Goal: Transaction & Acquisition: Book appointment/travel/reservation

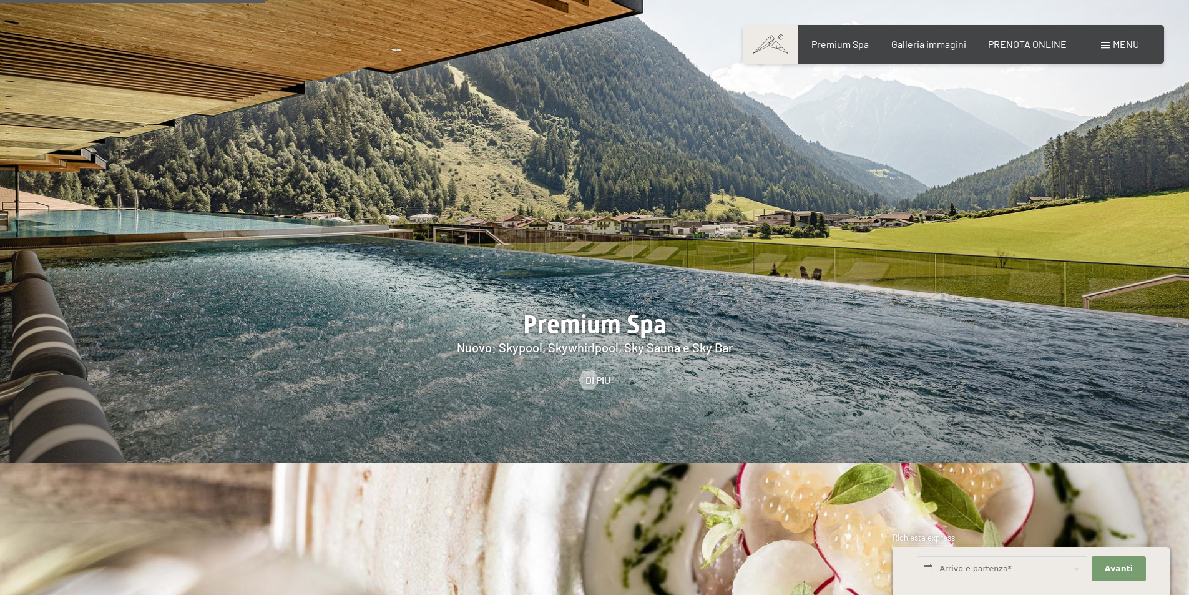
scroll to position [1997, 0]
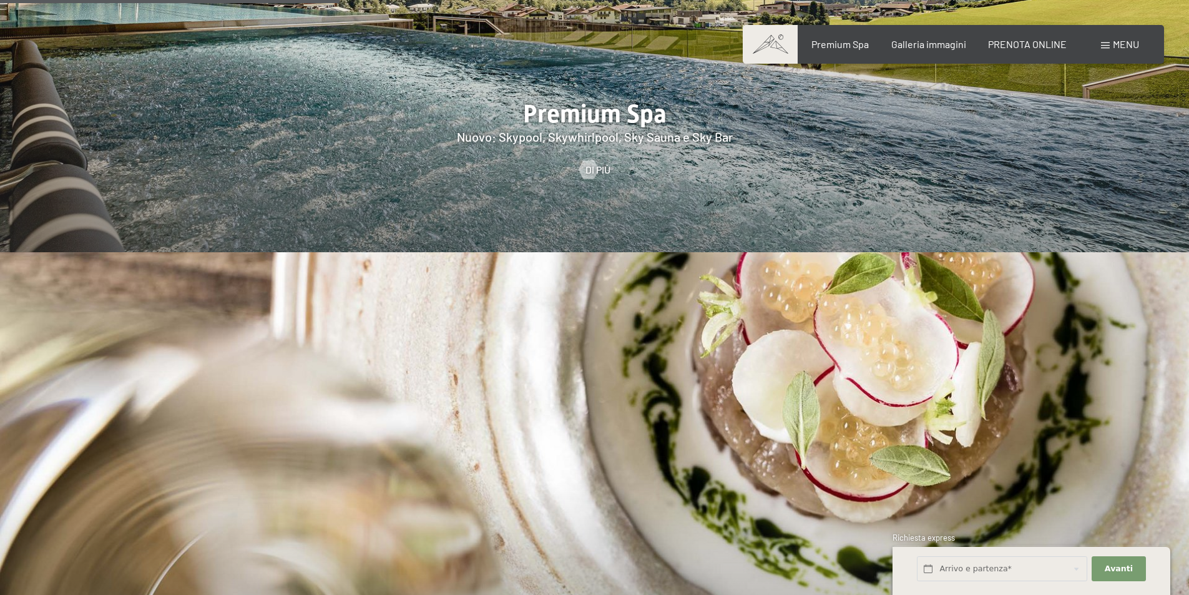
click at [1110, 44] on div "Menu" at bounding box center [1120, 44] width 38 height 14
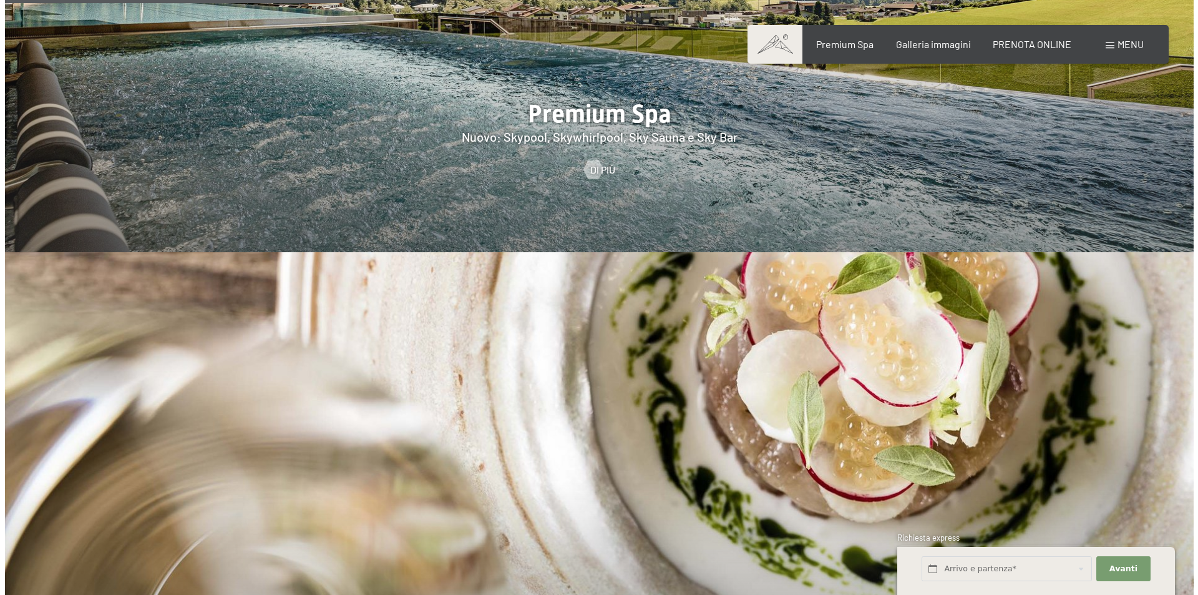
scroll to position [2001, 0]
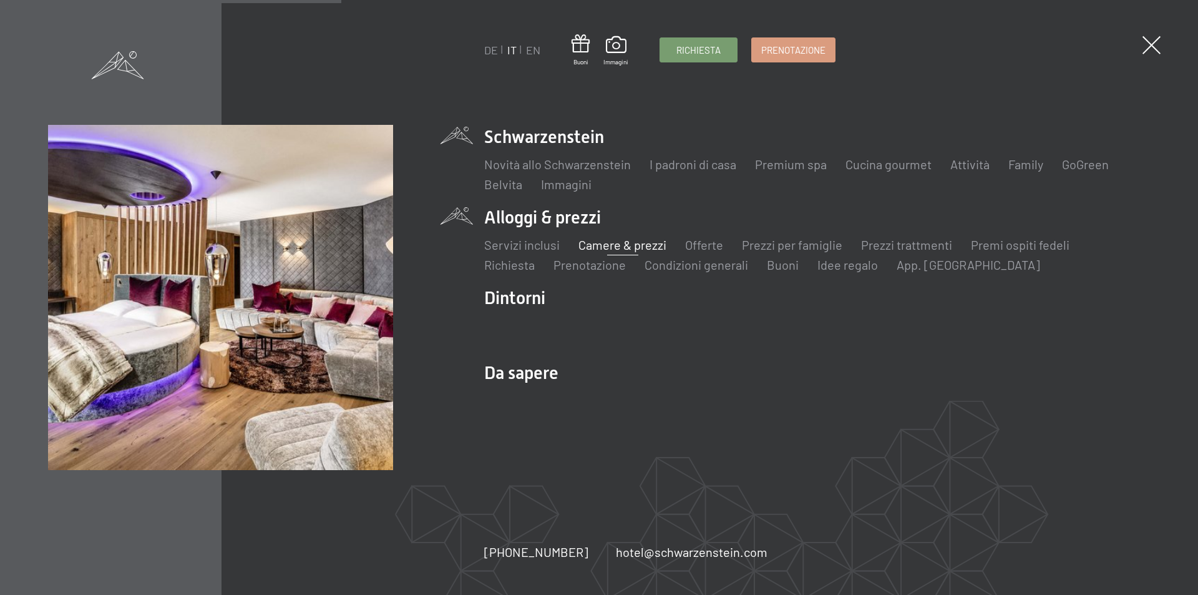
click at [625, 244] on link "Camere & prezzi" at bounding box center [623, 244] width 88 height 15
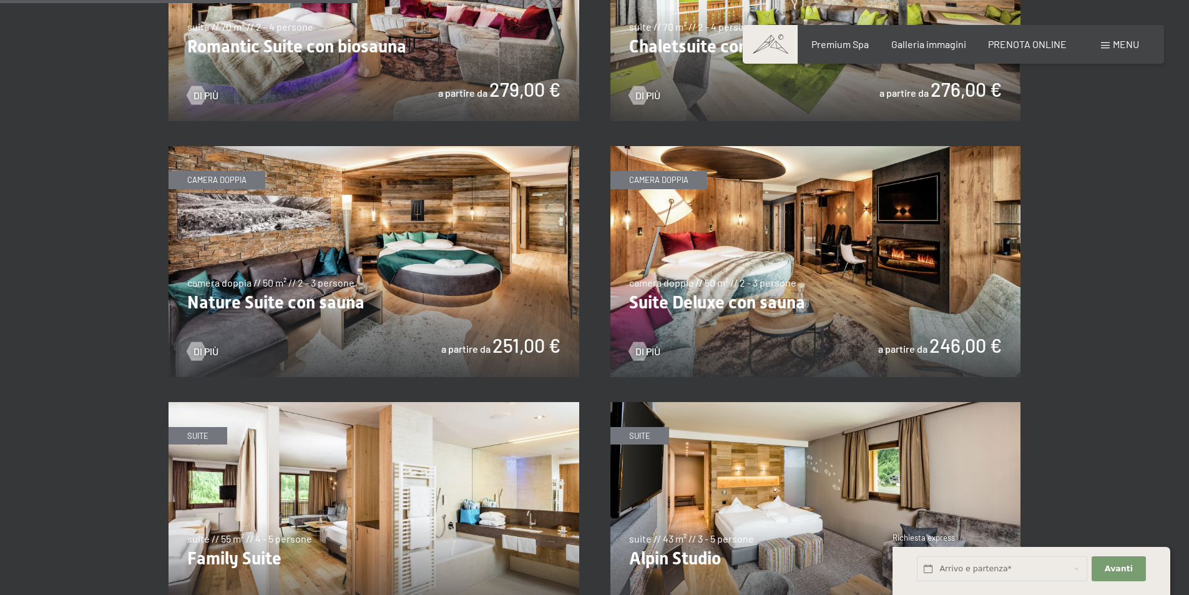
scroll to position [1560, 0]
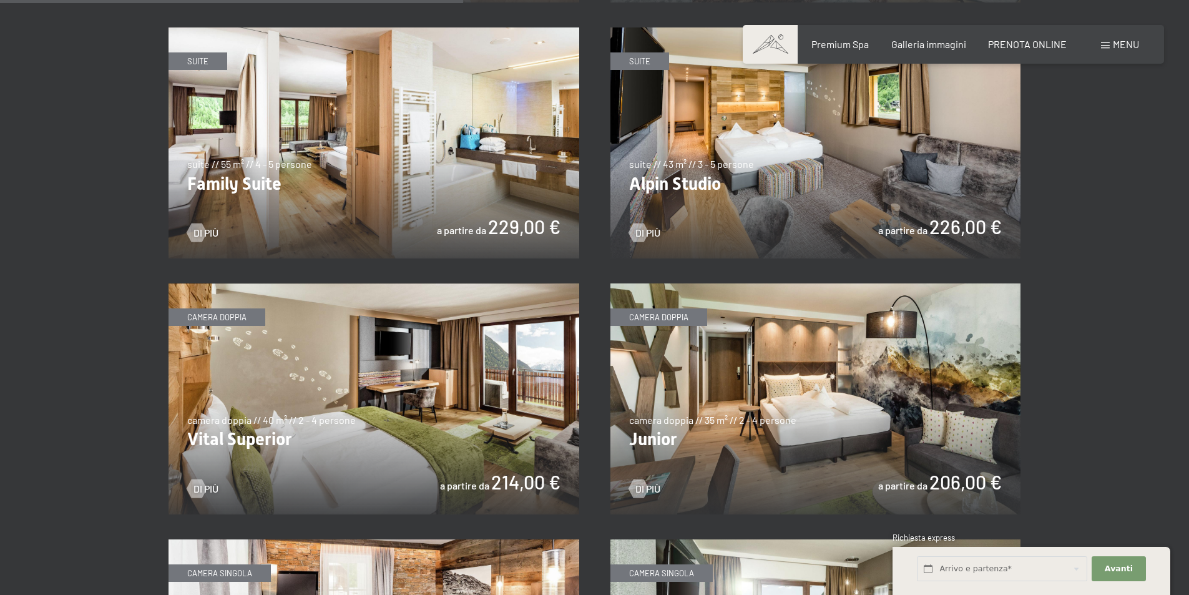
click at [429, 371] on img at bounding box center [374, 398] width 411 height 231
click at [873, 386] on img at bounding box center [815, 398] width 411 height 231
click at [843, 374] on img at bounding box center [815, 398] width 411 height 231
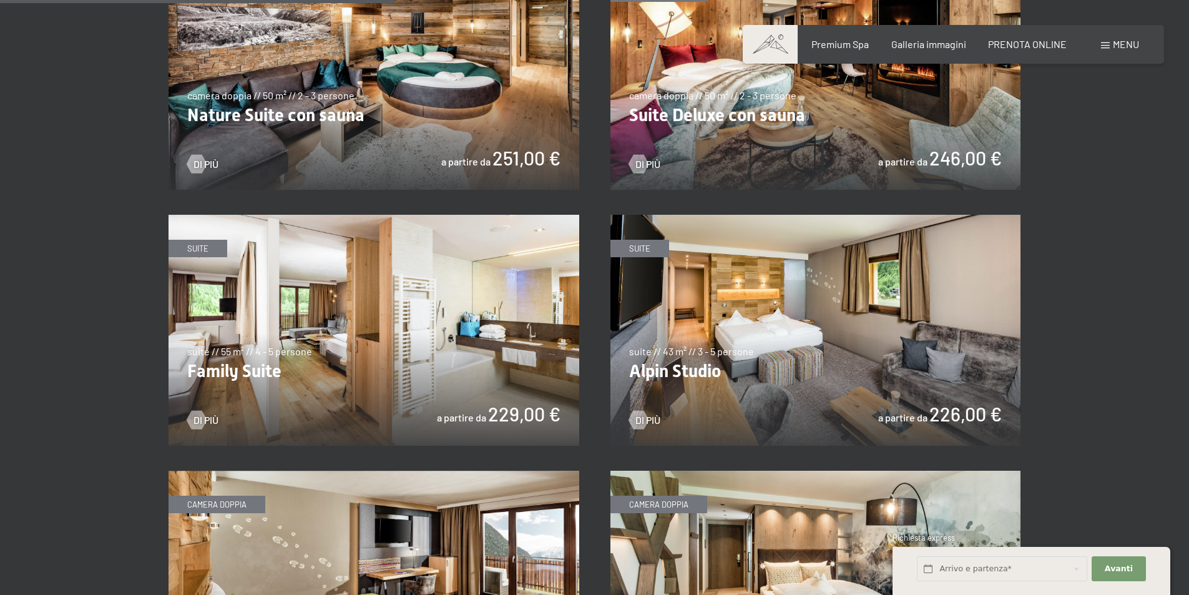
scroll to position [1061, 0]
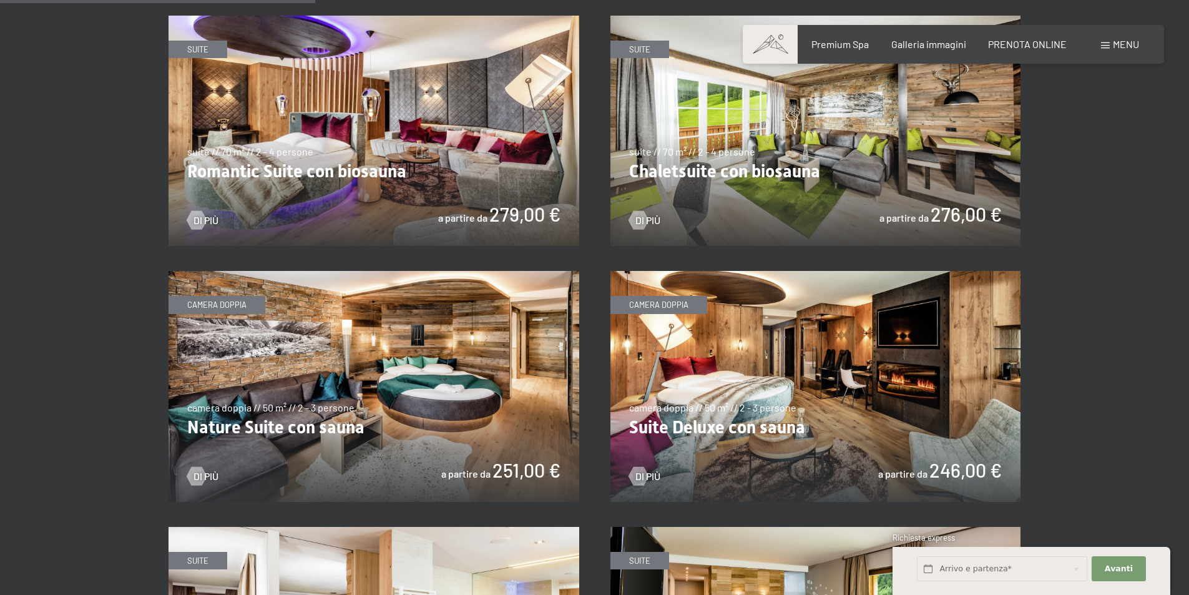
click at [783, 382] on img at bounding box center [815, 386] width 411 height 231
click at [800, 376] on img at bounding box center [815, 386] width 411 height 231
click at [894, 356] on img at bounding box center [815, 386] width 411 height 231
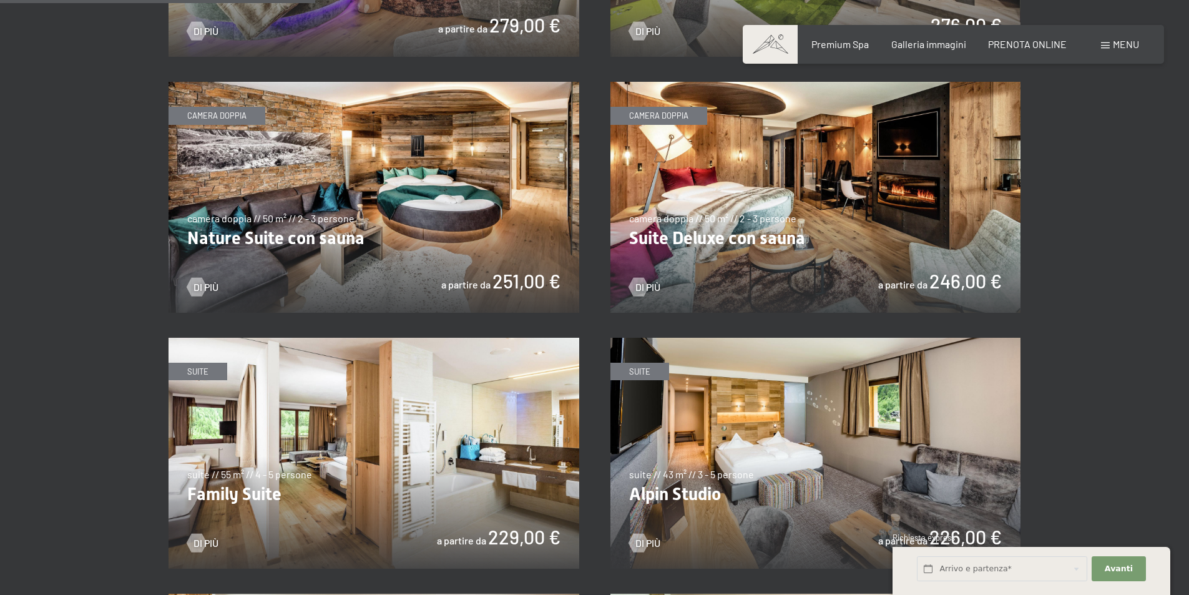
scroll to position [1436, 0]
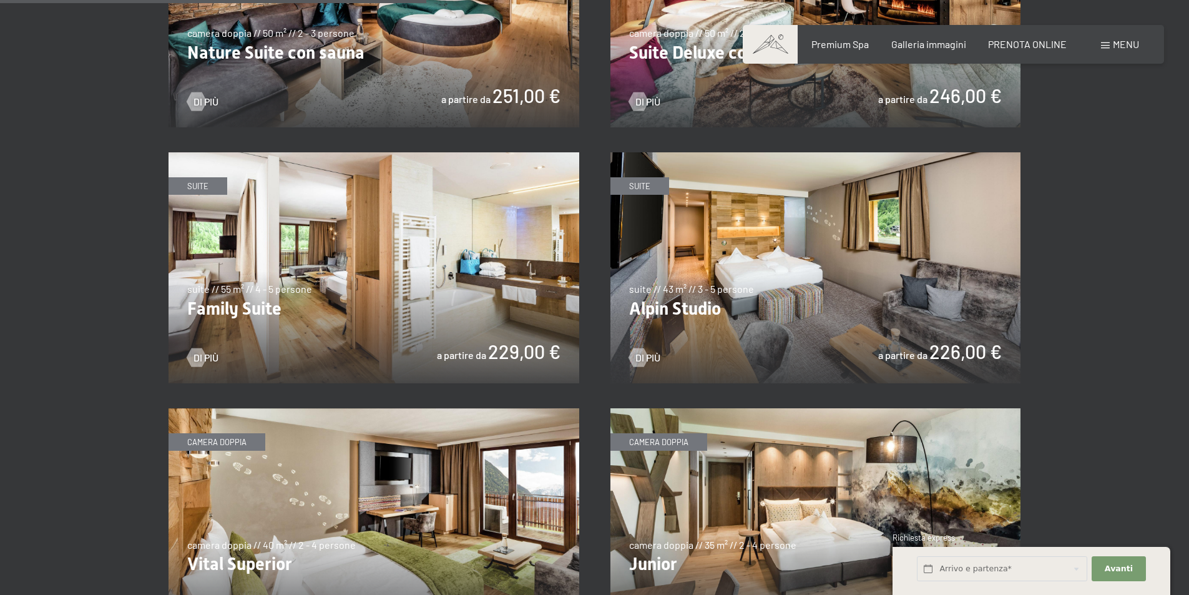
click at [784, 180] on img at bounding box center [815, 267] width 411 height 231
click at [796, 284] on img at bounding box center [815, 267] width 411 height 231
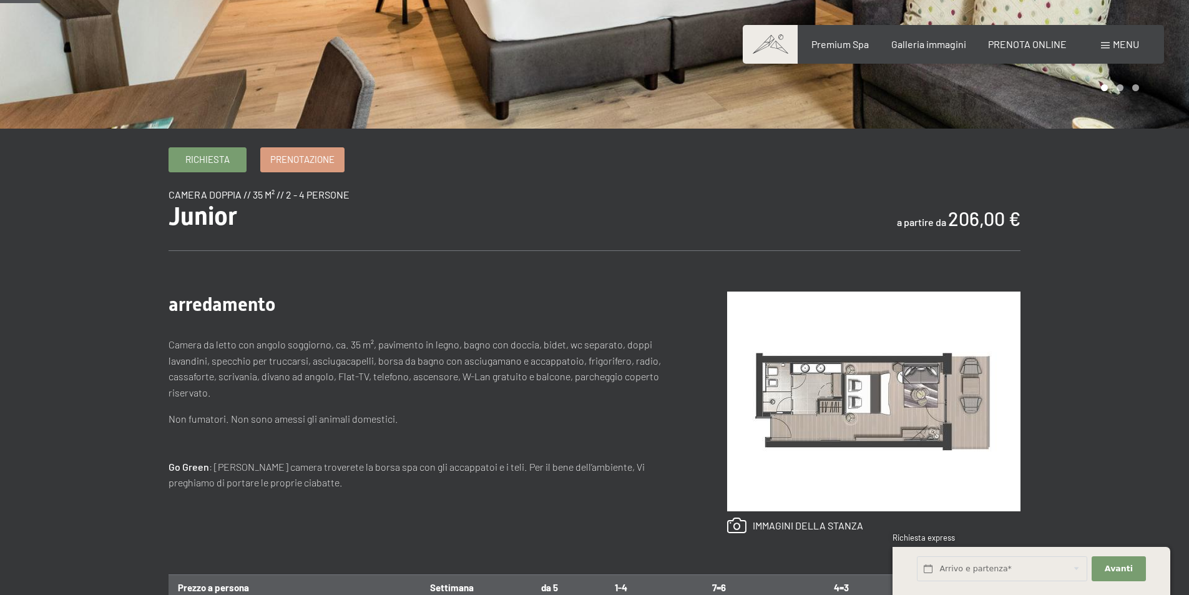
scroll to position [437, 0]
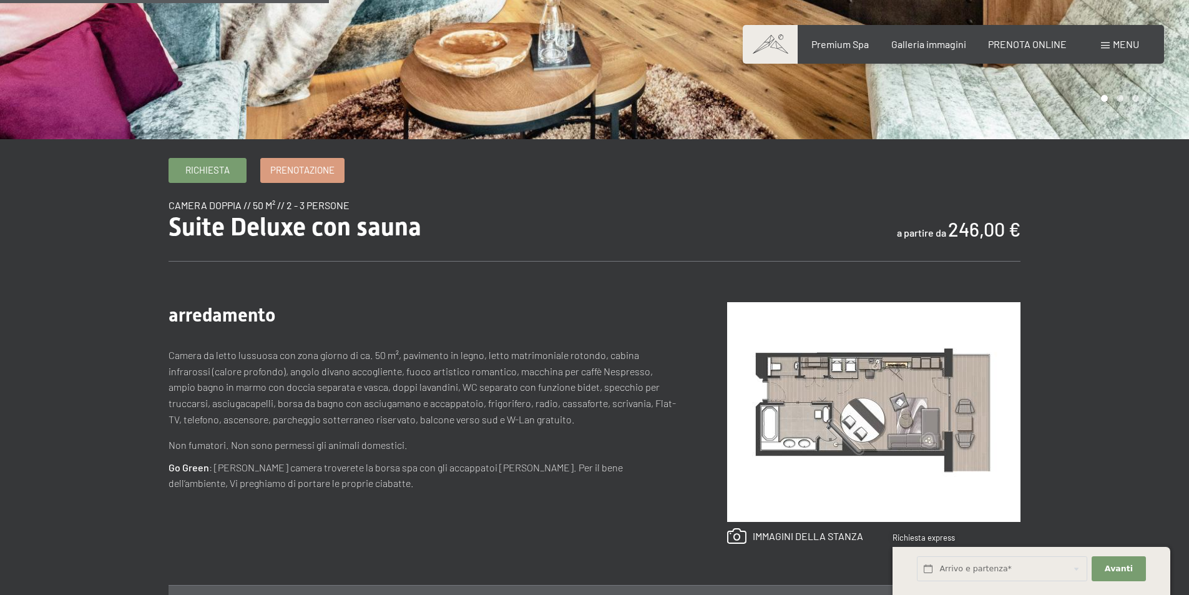
scroll to position [437, 0]
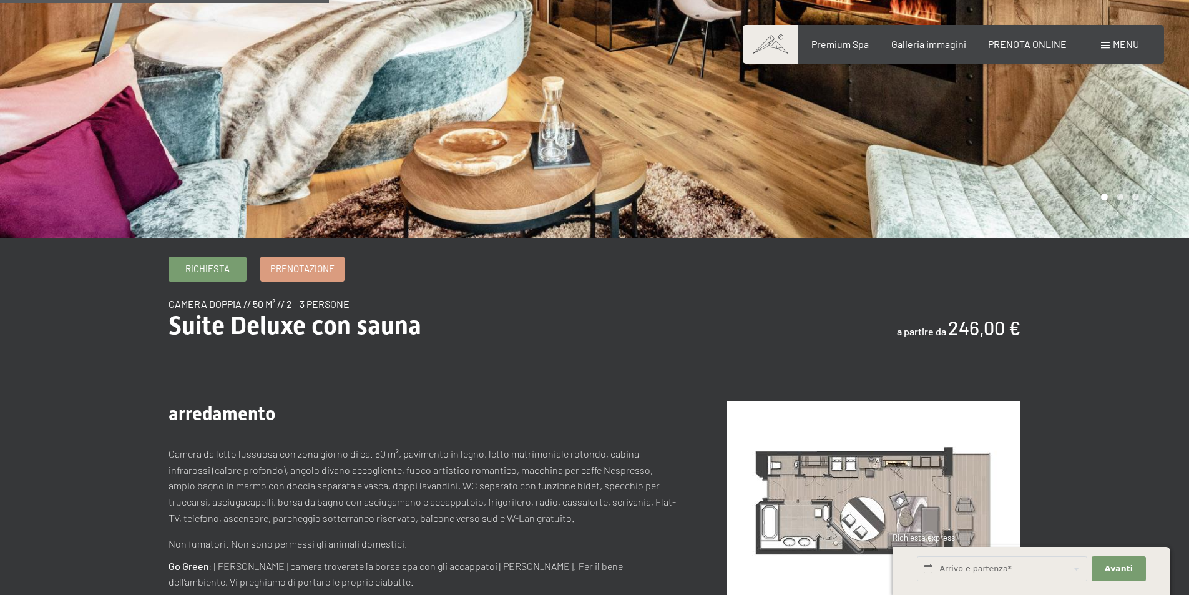
scroll to position [62, 0]
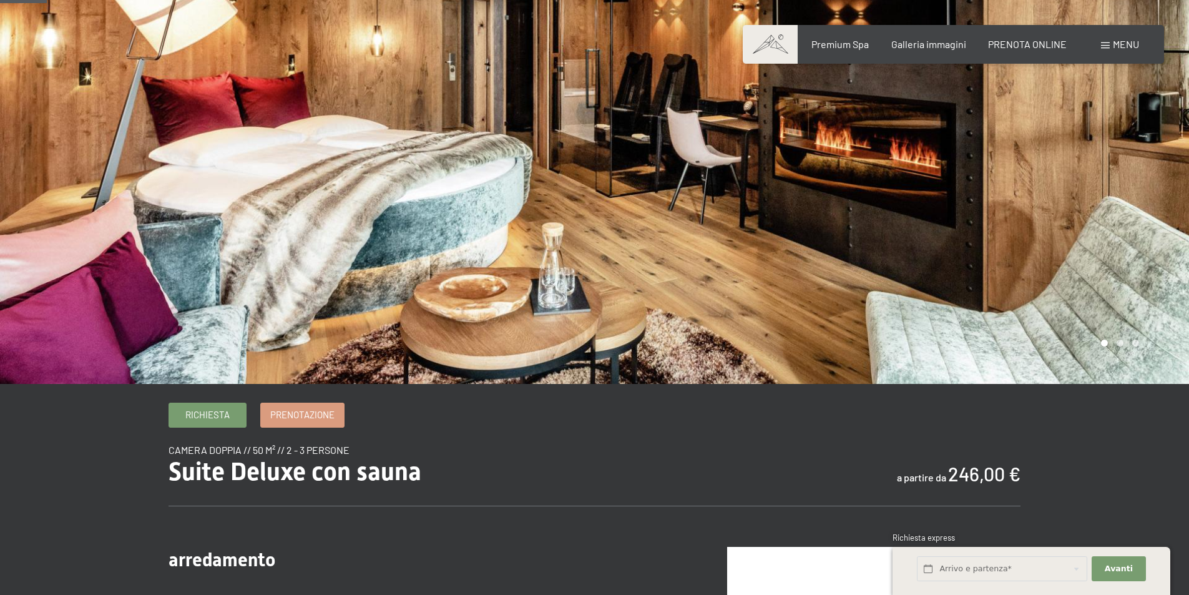
click at [1110, 165] on div at bounding box center [892, 161] width 595 height 446
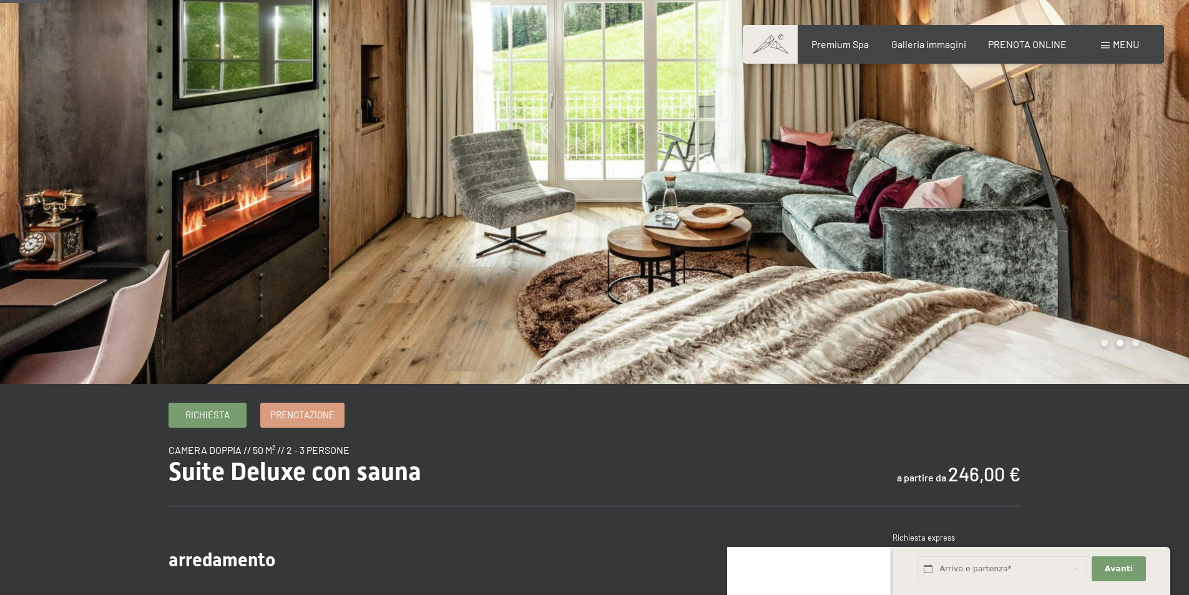
click at [1097, 172] on div at bounding box center [892, 161] width 595 height 446
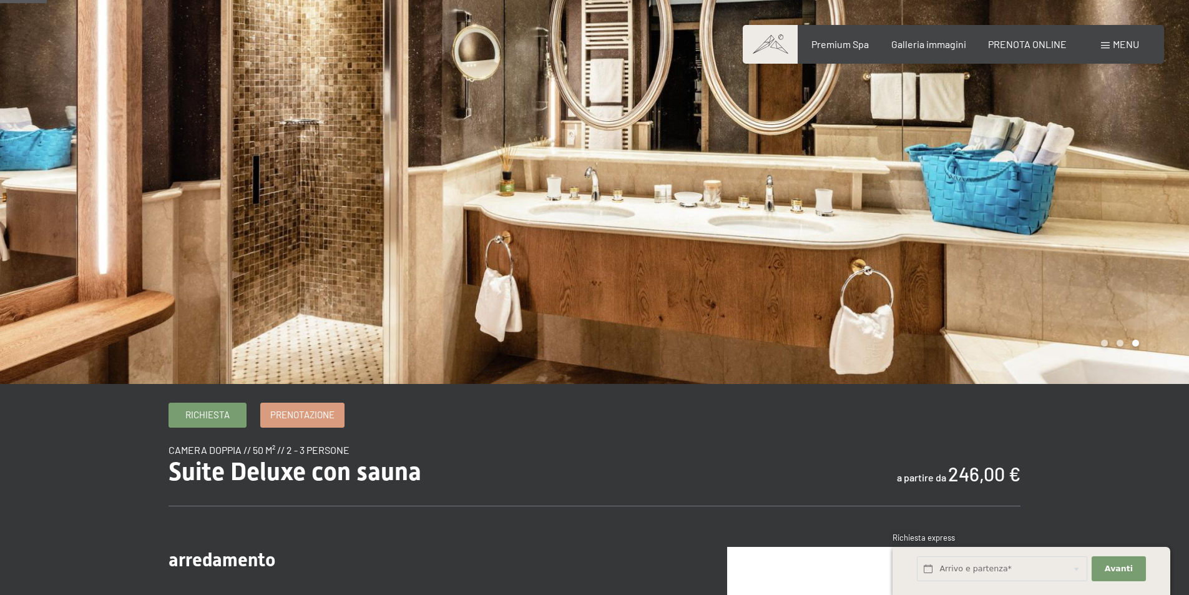
click at [1097, 172] on div at bounding box center [892, 161] width 595 height 446
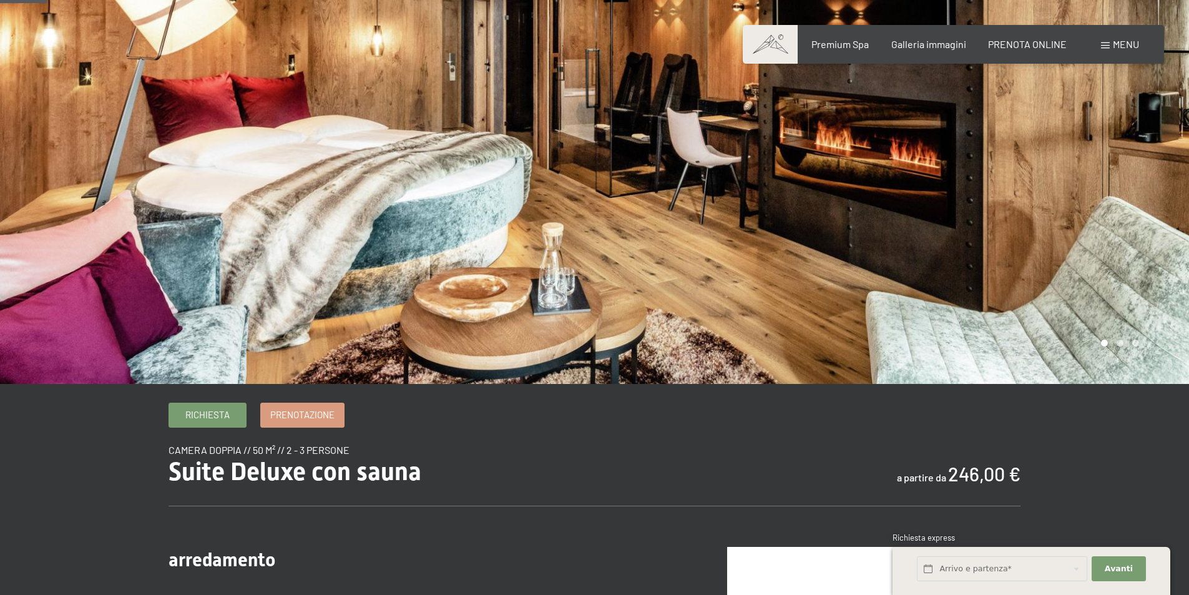
click at [1097, 172] on div at bounding box center [892, 161] width 595 height 446
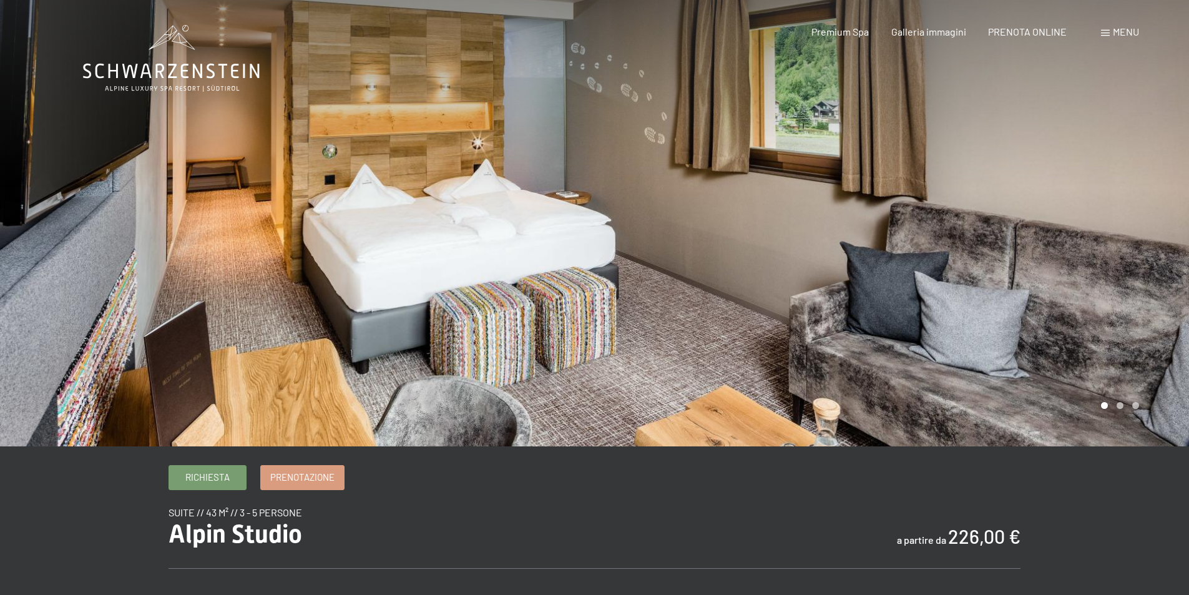
click at [971, 250] on div at bounding box center [892, 223] width 595 height 446
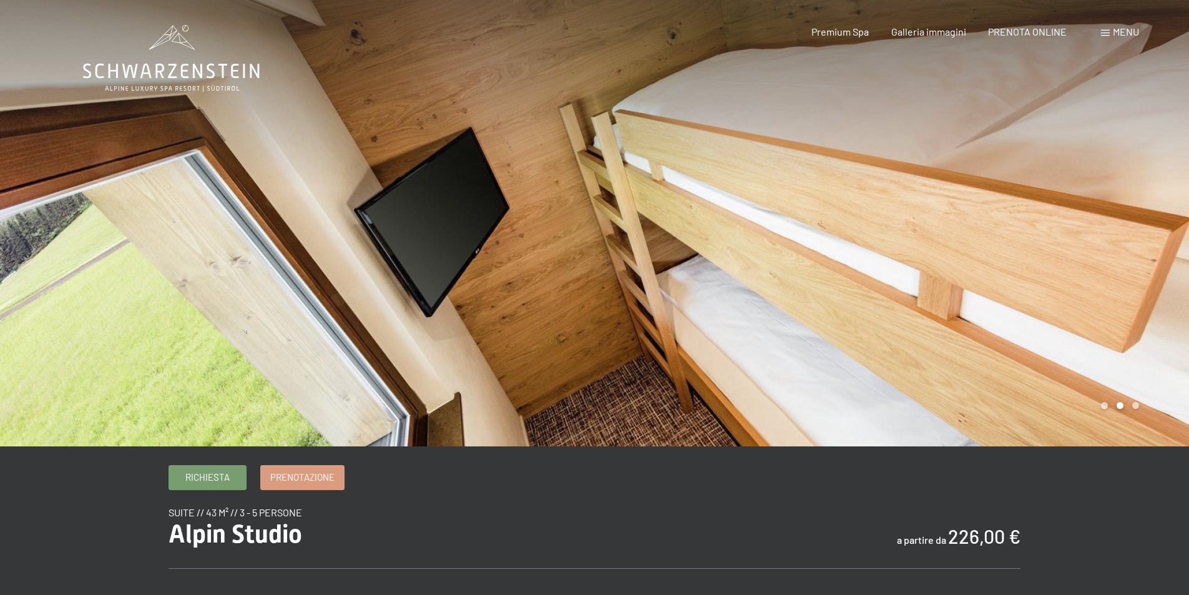
click at [971, 250] on div at bounding box center [892, 223] width 595 height 446
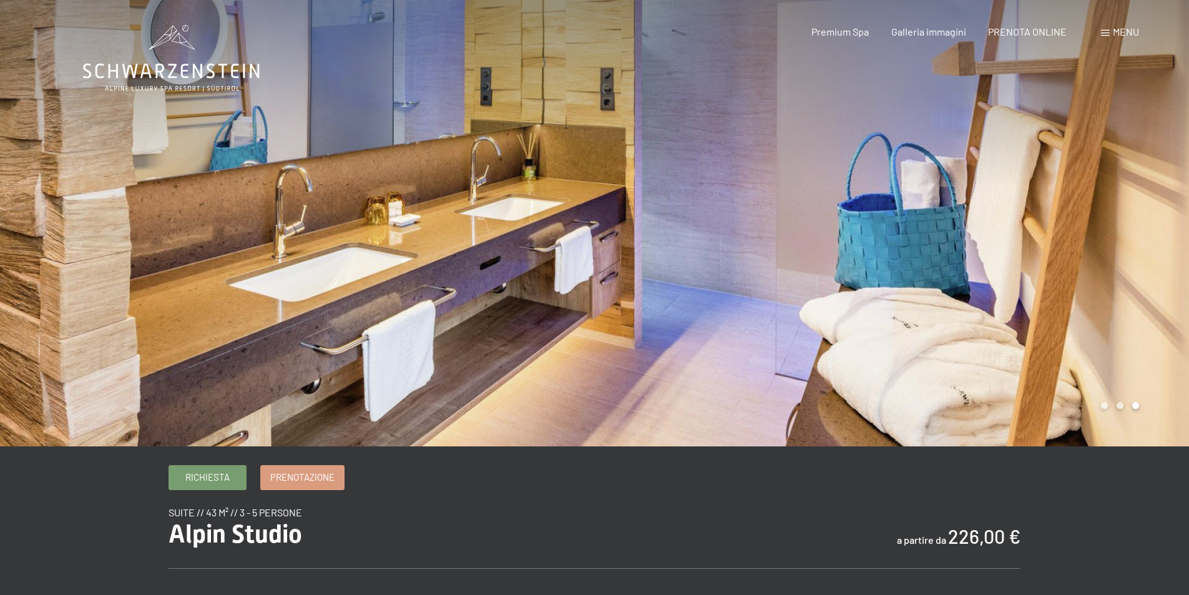
click at [971, 250] on div at bounding box center [892, 223] width 595 height 446
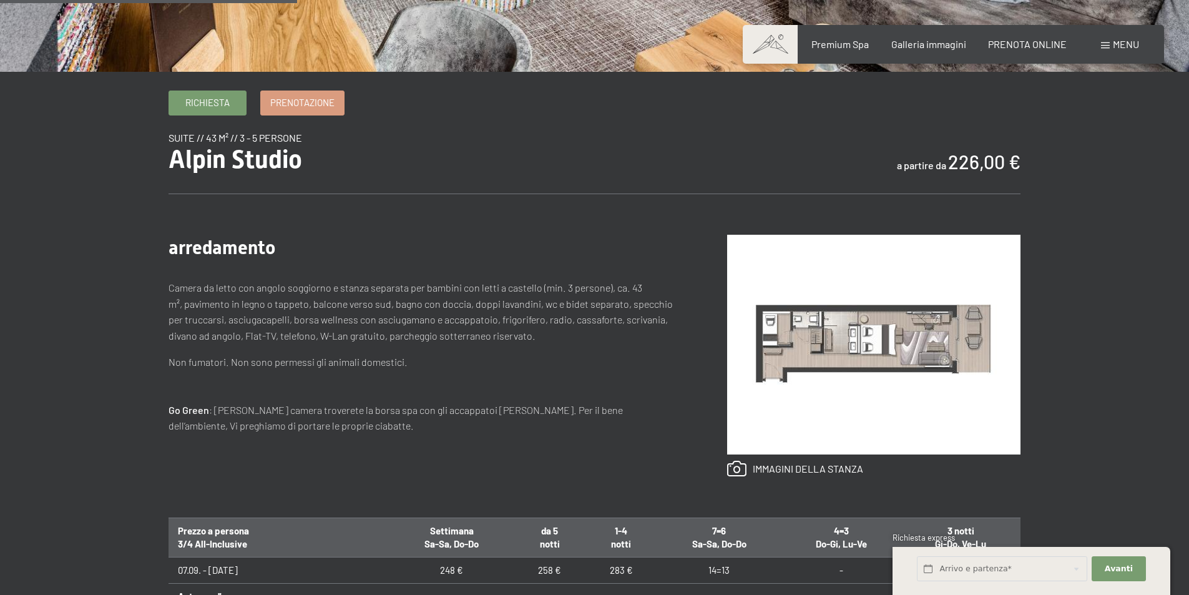
scroll to position [624, 0]
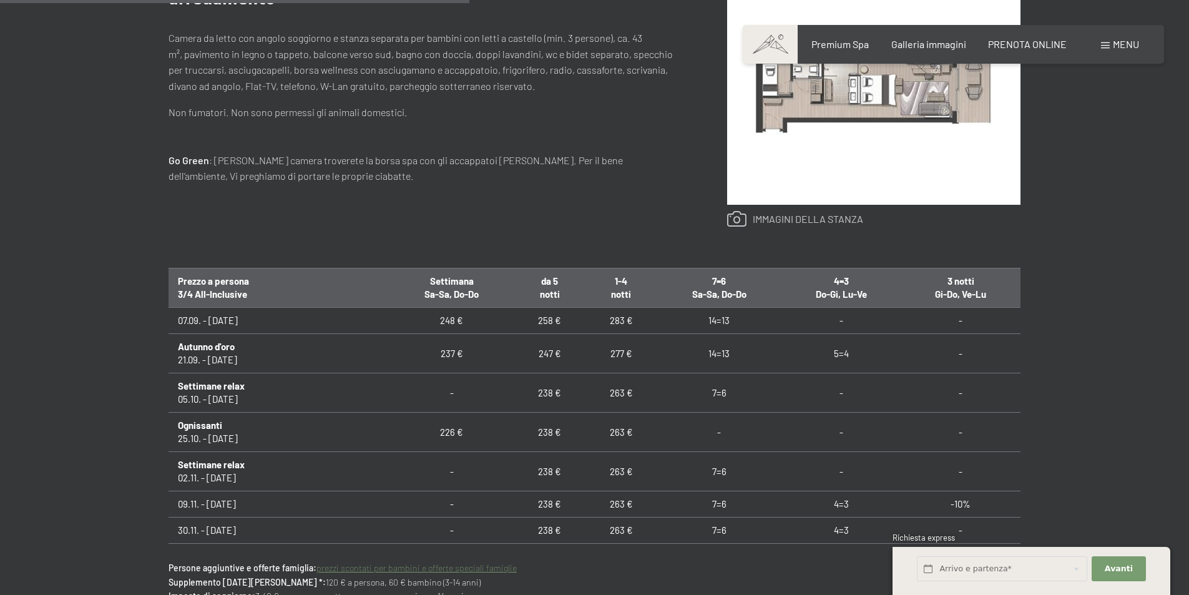
click at [798, 220] on link at bounding box center [795, 219] width 136 height 16
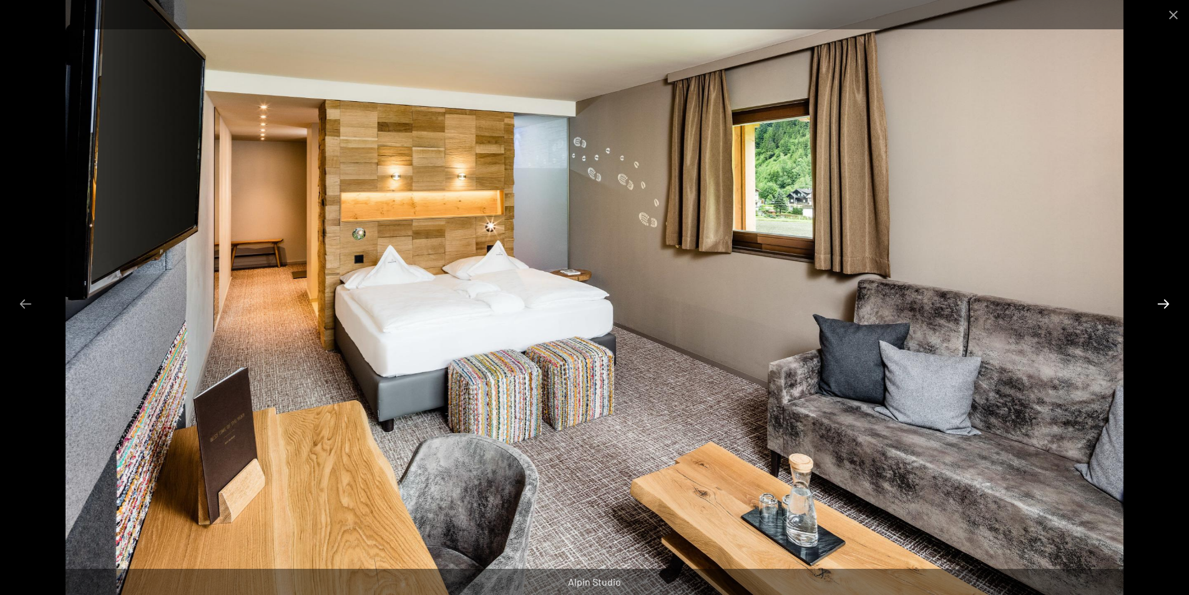
click at [1160, 304] on button "Next slide" at bounding box center [1163, 303] width 26 height 24
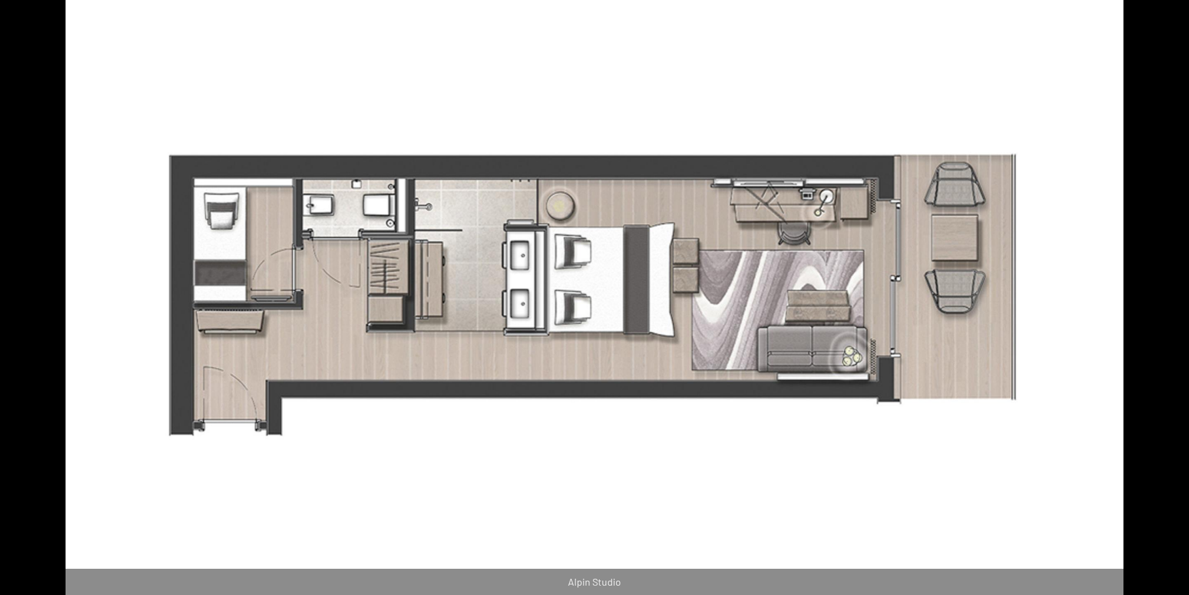
click at [1160, 304] on button "Next slide" at bounding box center [1170, 303] width 26 height 24
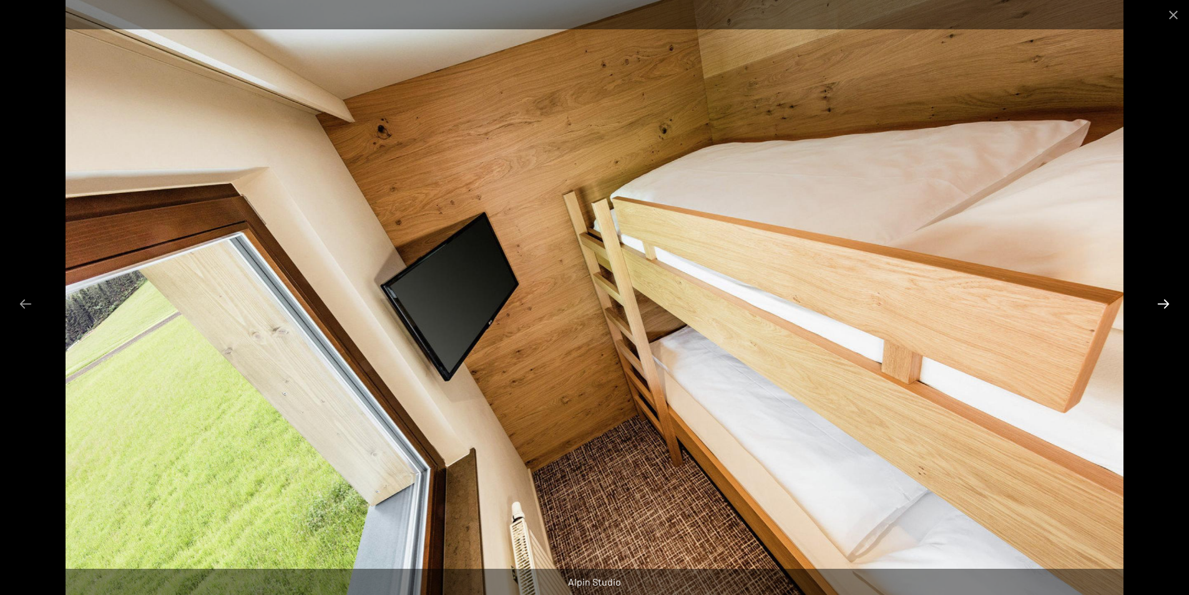
click at [1166, 311] on button "Next slide" at bounding box center [1163, 303] width 26 height 24
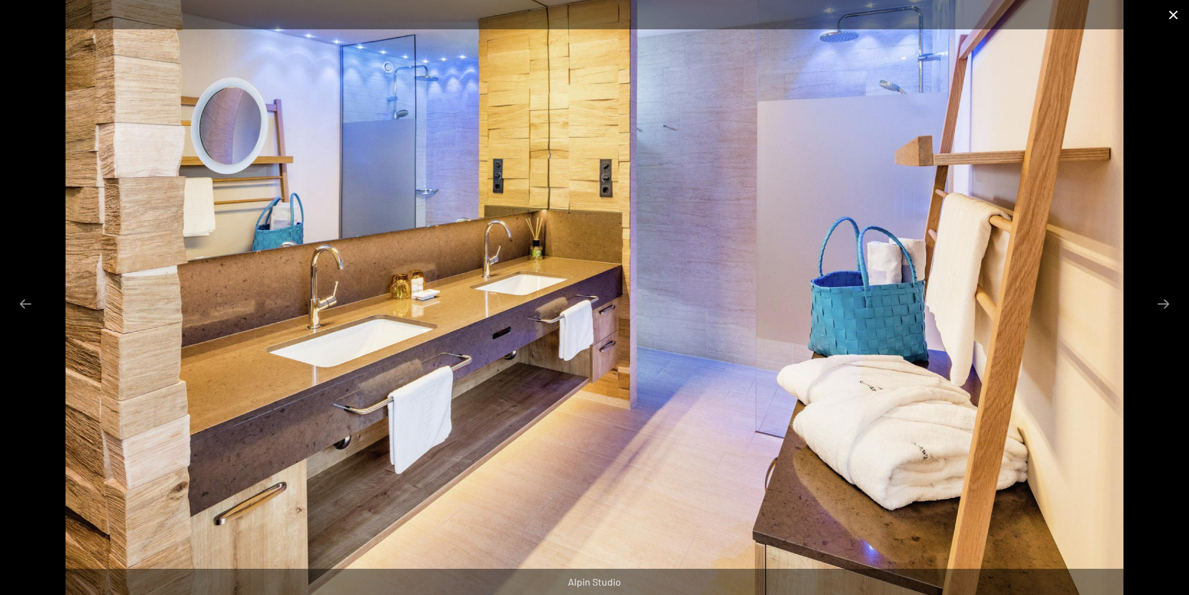
click at [1173, 15] on button "Close gallery" at bounding box center [1173, 14] width 31 height 29
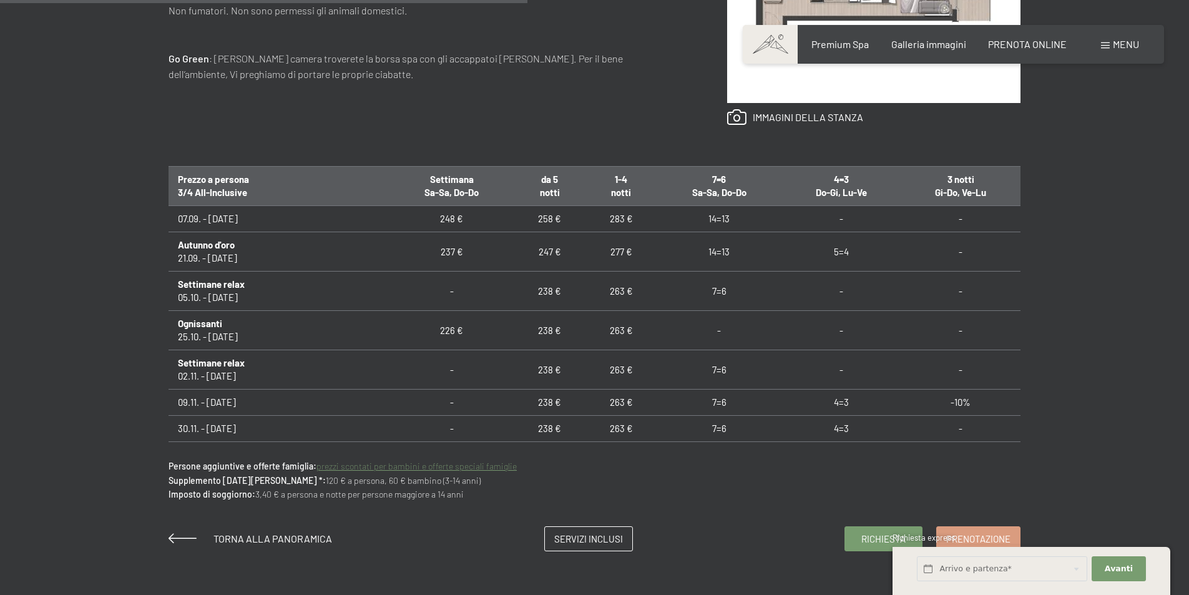
scroll to position [499, 0]
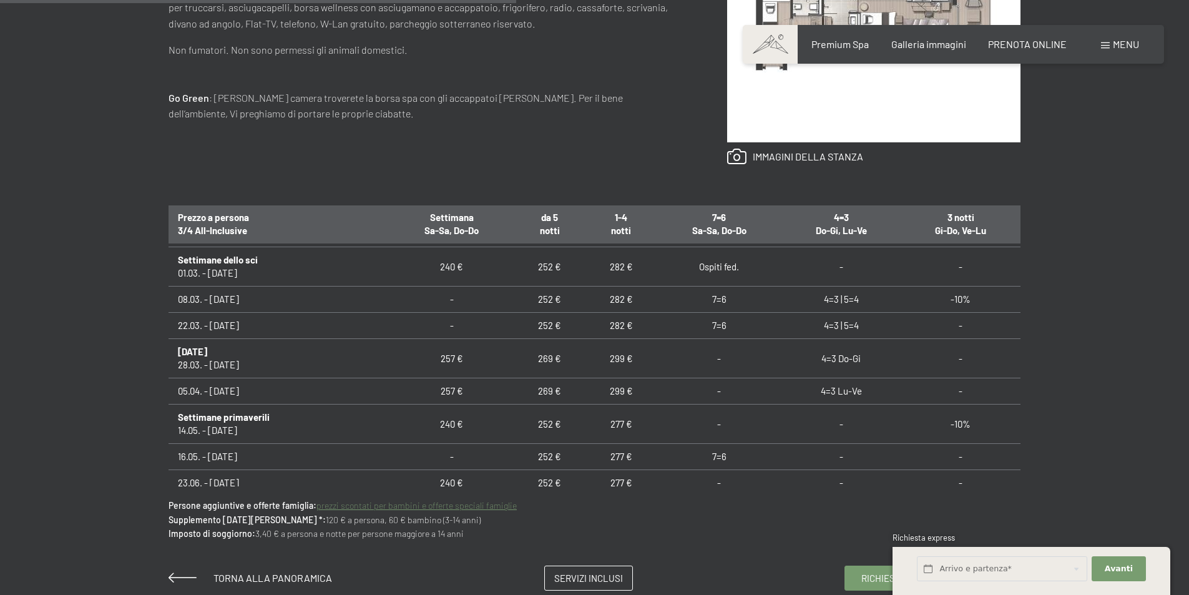
scroll to position [687, 0]
